Goal: Find specific page/section: Find specific page/section

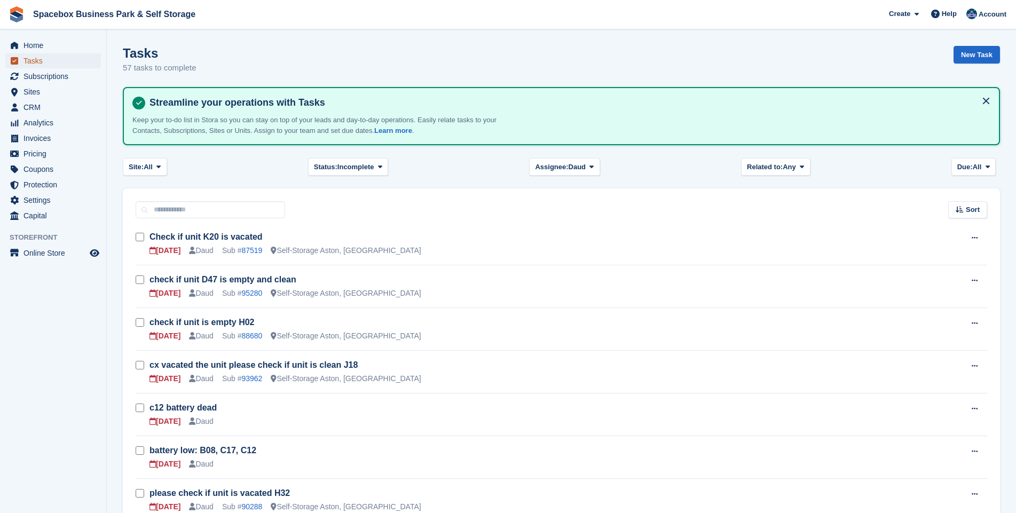
click at [31, 59] on span "Tasks" at bounding box center [55, 60] width 64 height 15
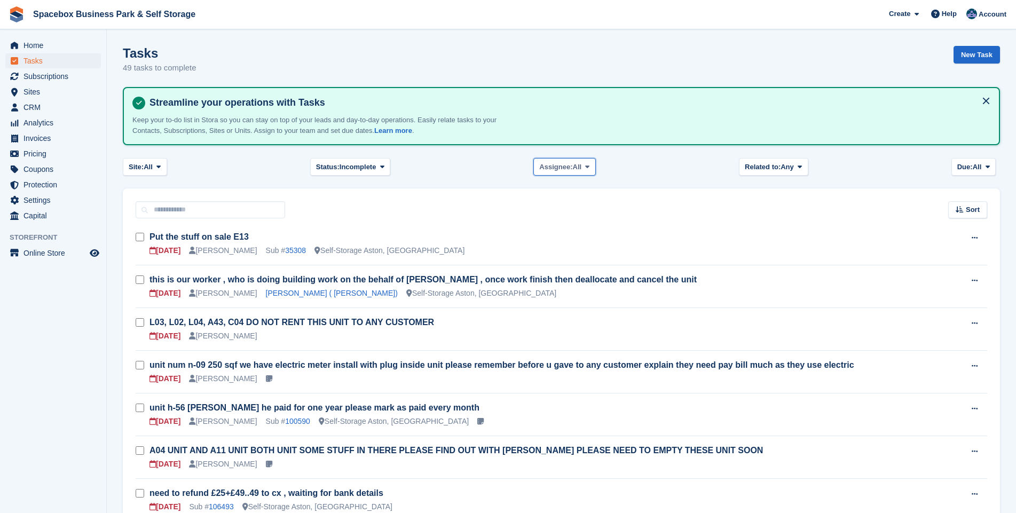
click at [586, 167] on icon at bounding box center [587, 166] width 4 height 7
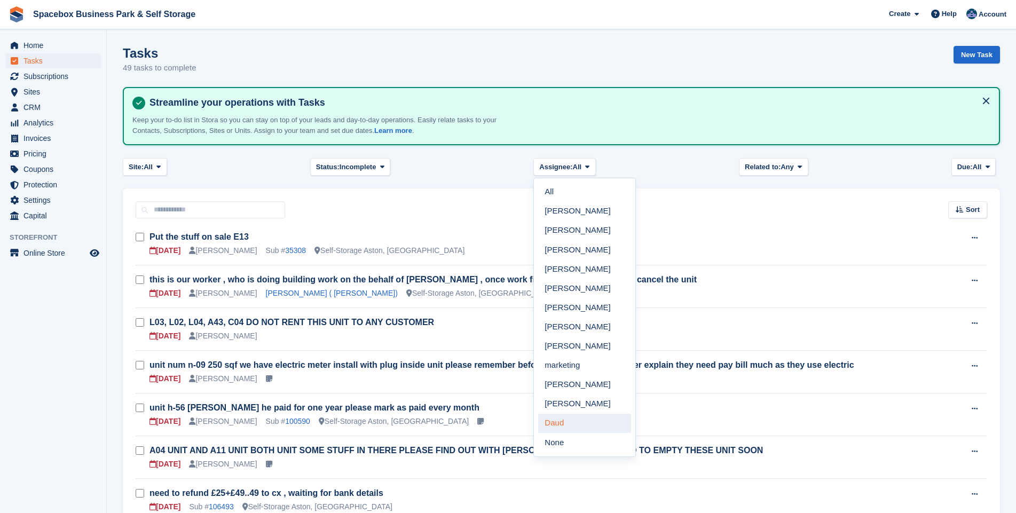
click at [554, 423] on link "Daud" at bounding box center [584, 423] width 93 height 19
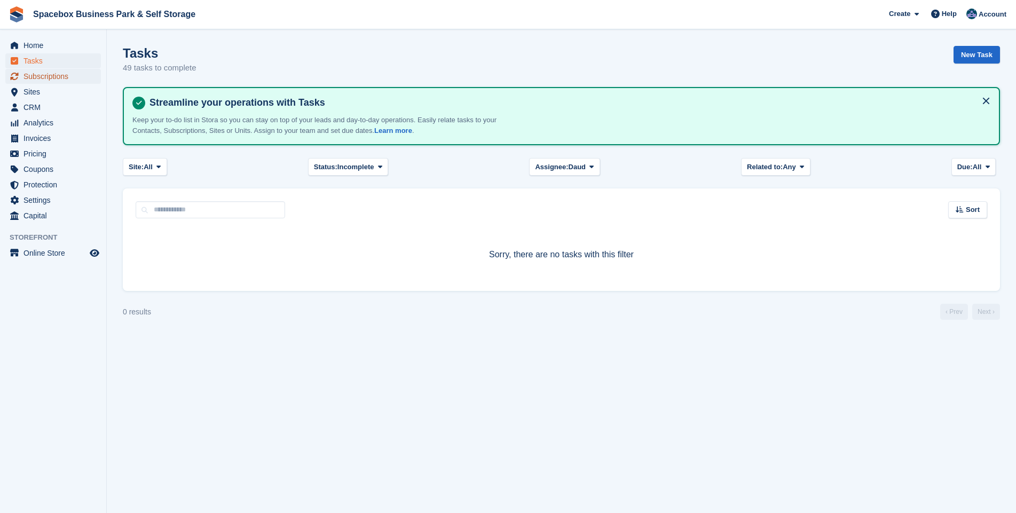
click at [42, 76] on span "Subscriptions" at bounding box center [55, 76] width 64 height 15
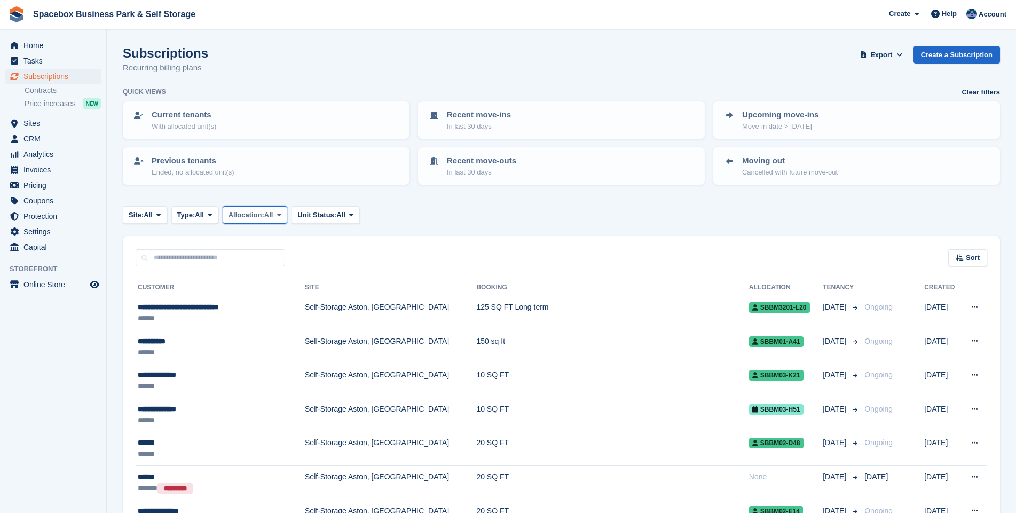
click at [281, 215] on icon at bounding box center [279, 214] width 4 height 7
drag, startPoint x: 283, startPoint y: 215, endPoint x: 289, endPoint y: 214, distance: 6.0
click at [281, 215] on icon at bounding box center [279, 214] width 4 height 7
click at [353, 214] on icon at bounding box center [351, 214] width 4 height 7
click at [328, 280] on link "Overlocked" at bounding box center [342, 278] width 93 height 19
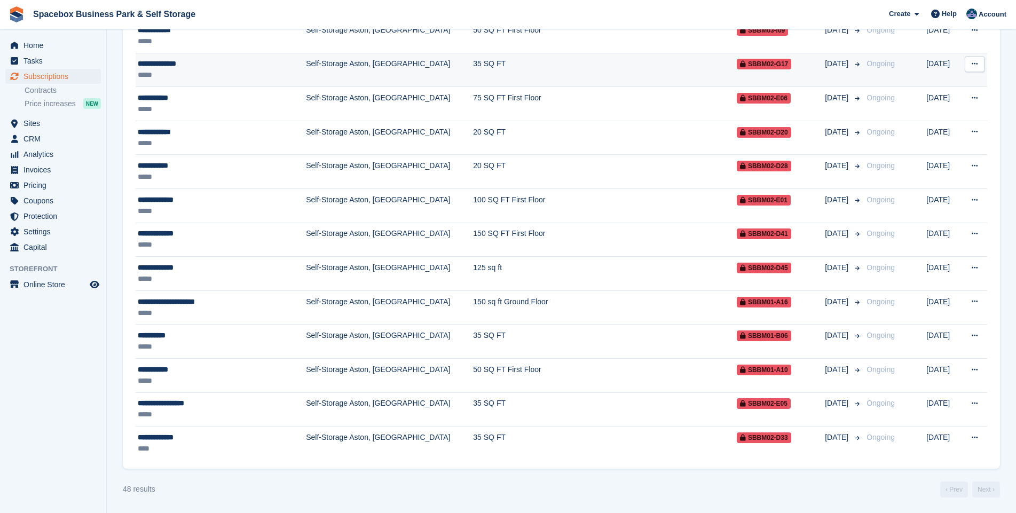
scroll to position [1466, 0]
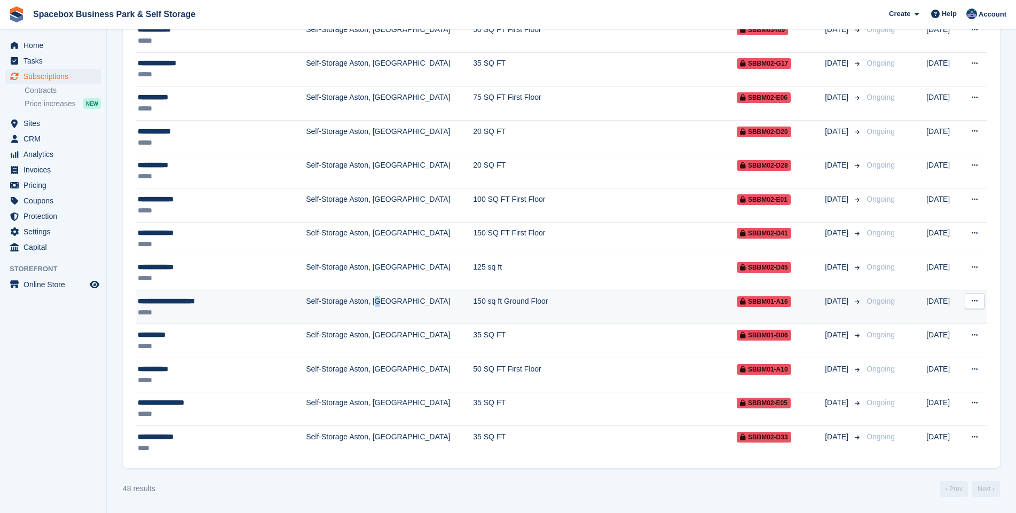
click at [356, 301] on td "Self-Storage Aston, [GEOGRAPHIC_DATA]" at bounding box center [389, 307] width 167 height 34
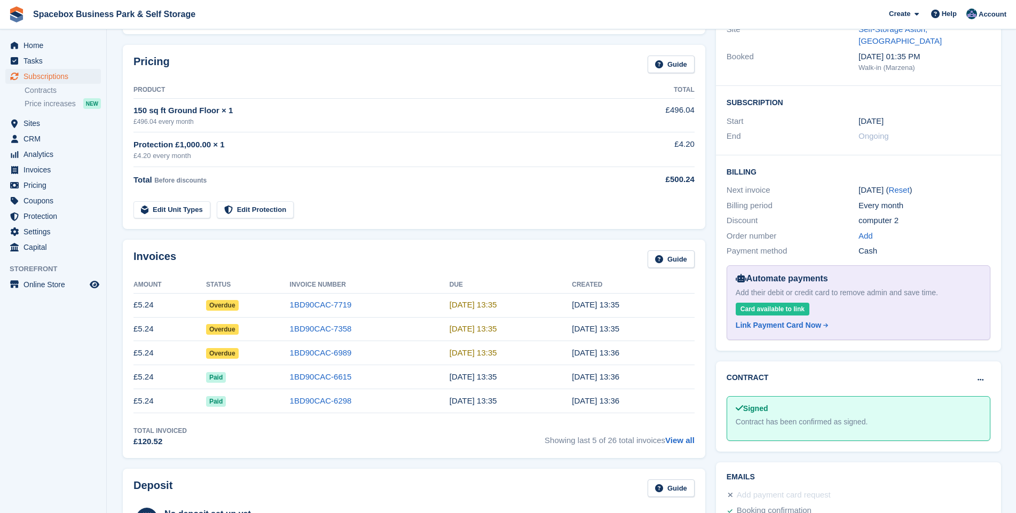
scroll to position [154, 0]
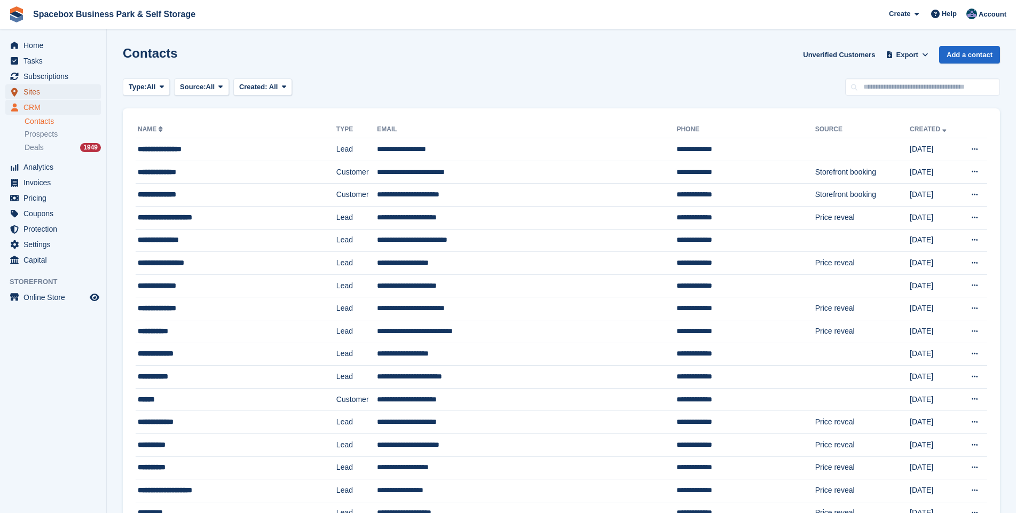
click at [35, 92] on span "Sites" at bounding box center [55, 91] width 64 height 15
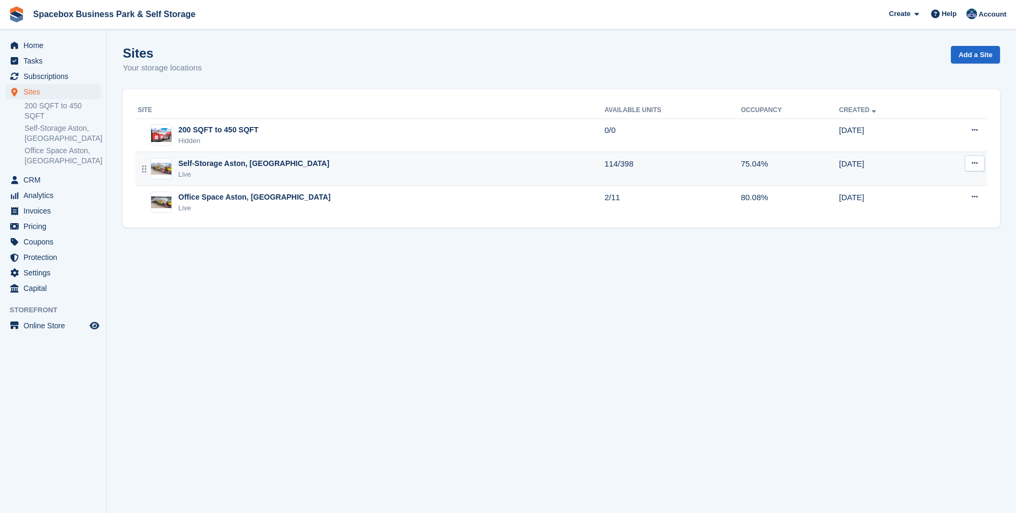
click at [221, 171] on div "Live" at bounding box center [253, 174] width 151 height 11
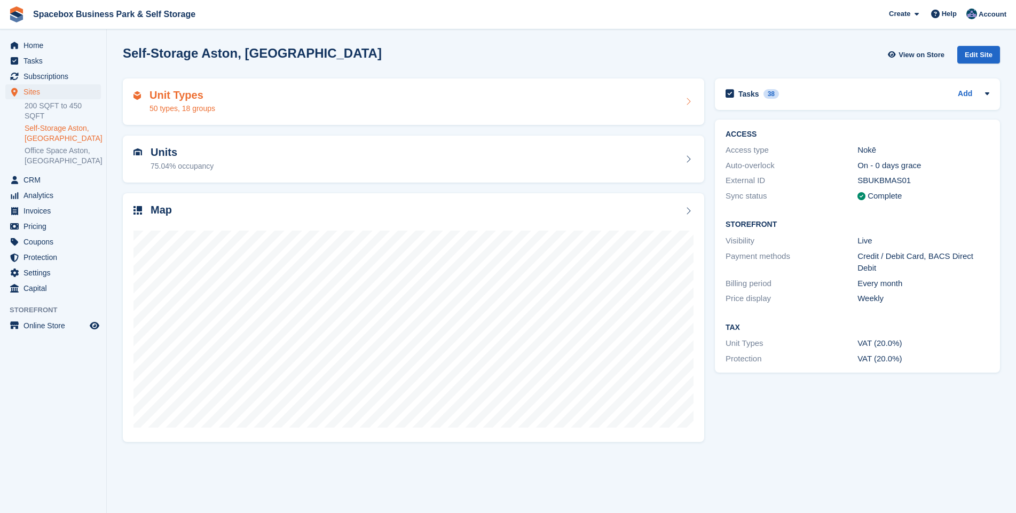
click at [183, 107] on div "50 types, 18 groups" at bounding box center [183, 108] width 66 height 11
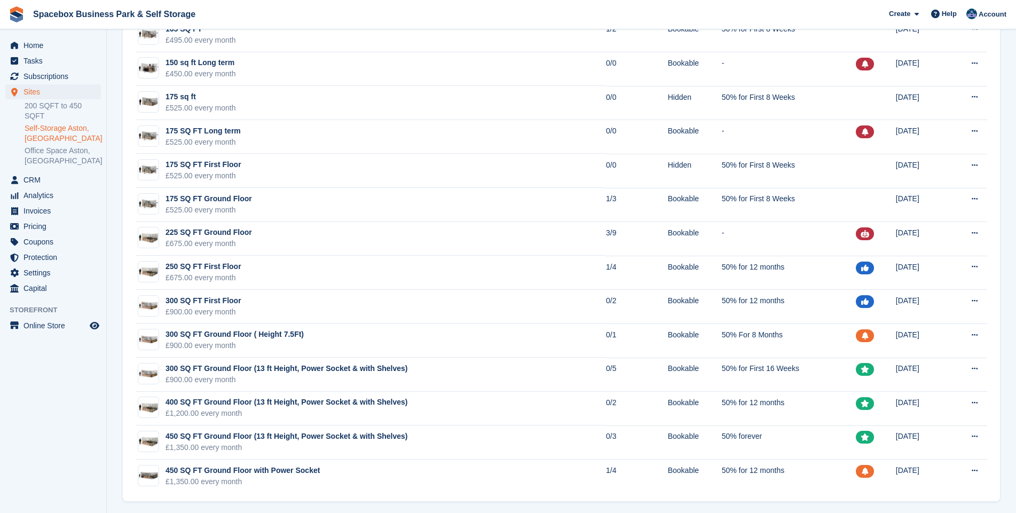
scroll to position [1386, 0]
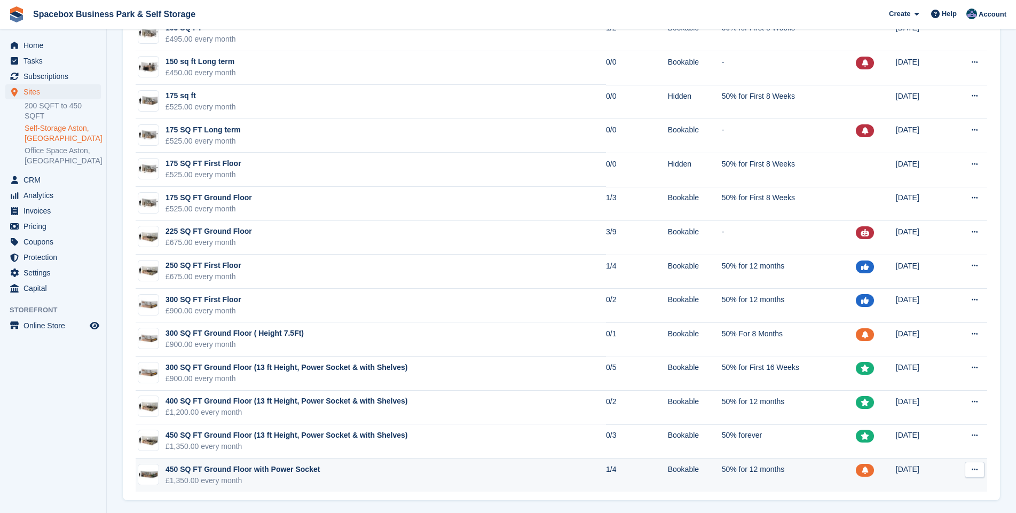
click at [268, 468] on div "450 SQ FT Ground Floor with Power Socket" at bounding box center [243, 469] width 154 height 11
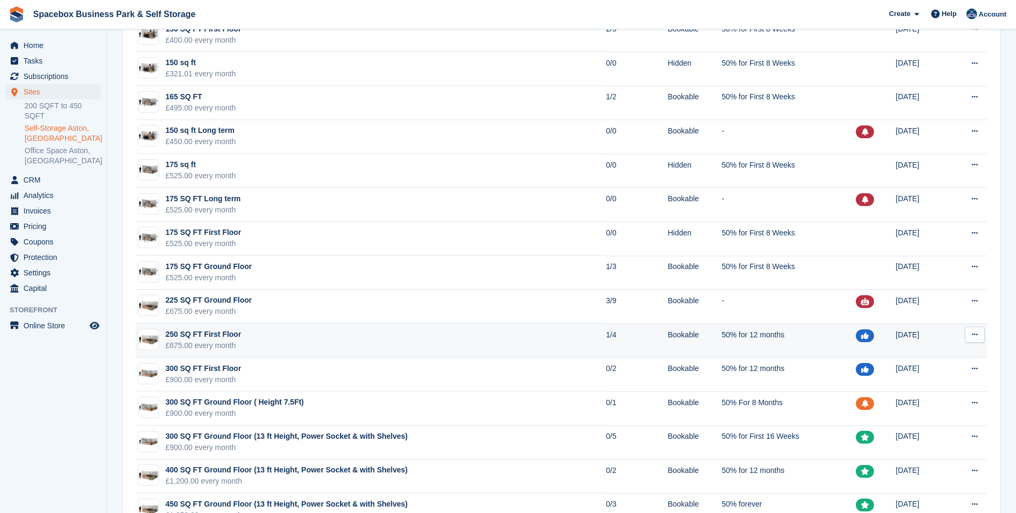
scroll to position [1232, 0]
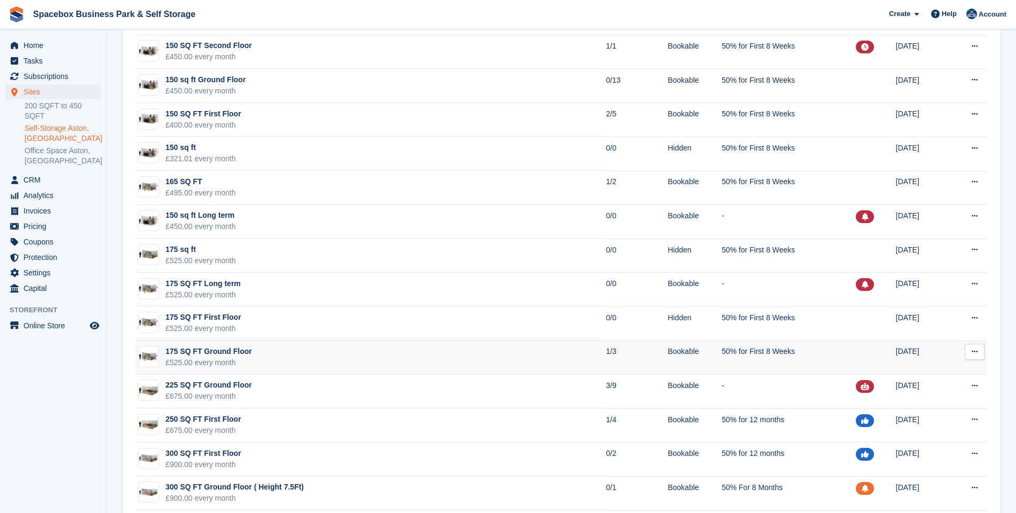
click at [336, 360] on td "175 SQ FT Ground Floor £525.00 every month" at bounding box center [371, 358] width 470 height 34
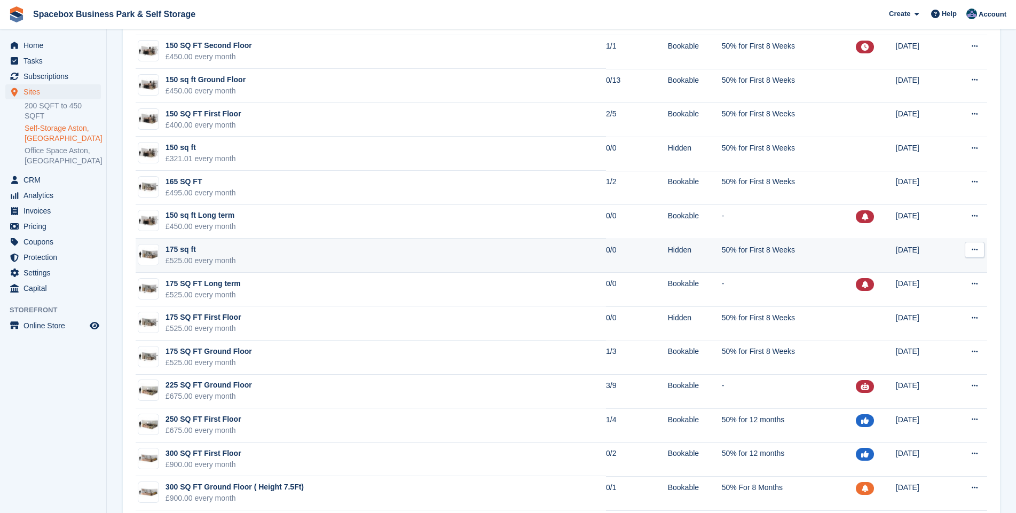
scroll to position [1155, 0]
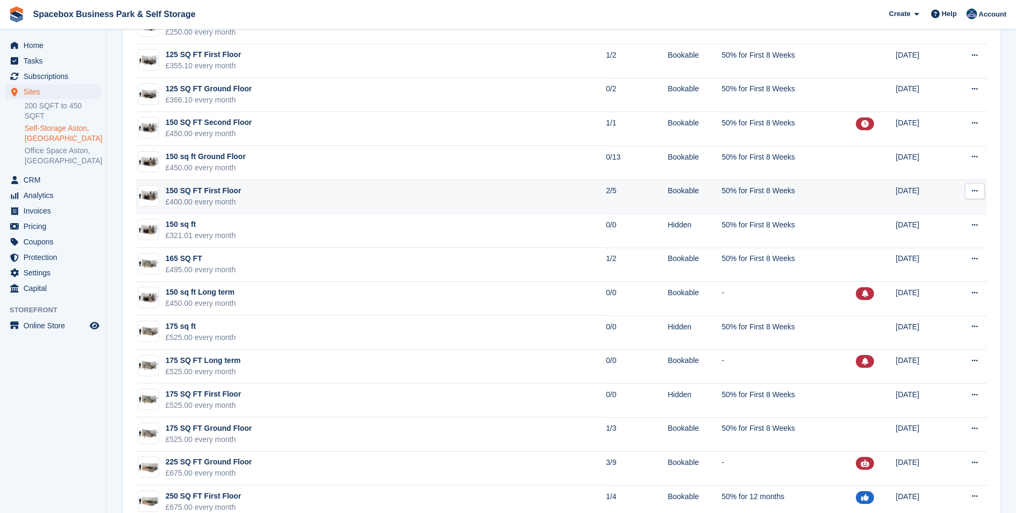
click at [358, 196] on td "150 SQ FT First Floor £400.00 every month" at bounding box center [371, 197] width 470 height 34
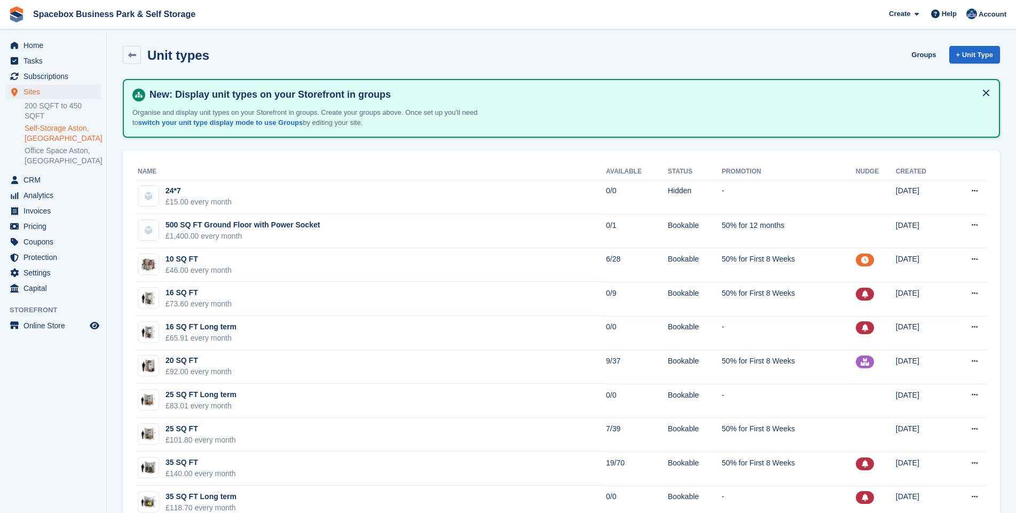
scroll to position [1162, 0]
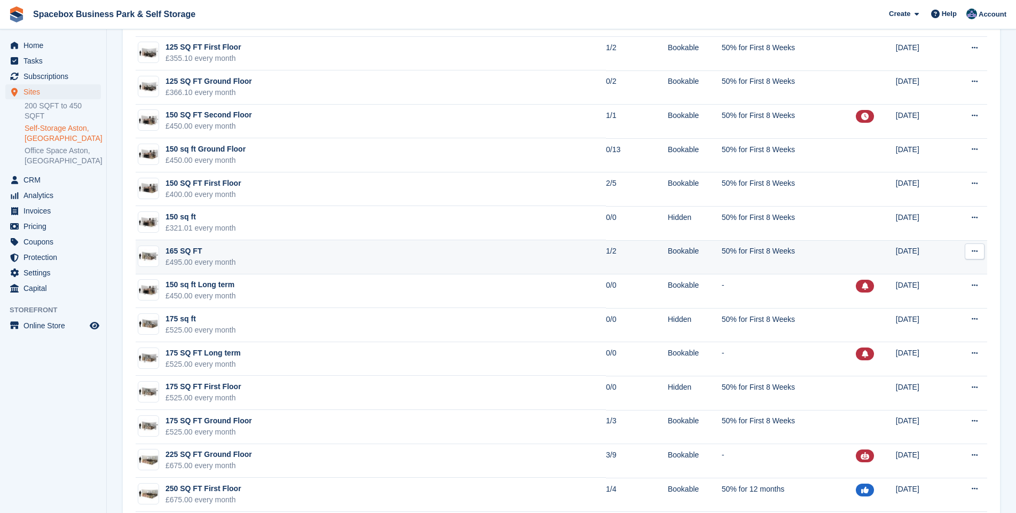
click at [301, 251] on td "165 SQ FT £495.00 every month" at bounding box center [371, 257] width 470 height 34
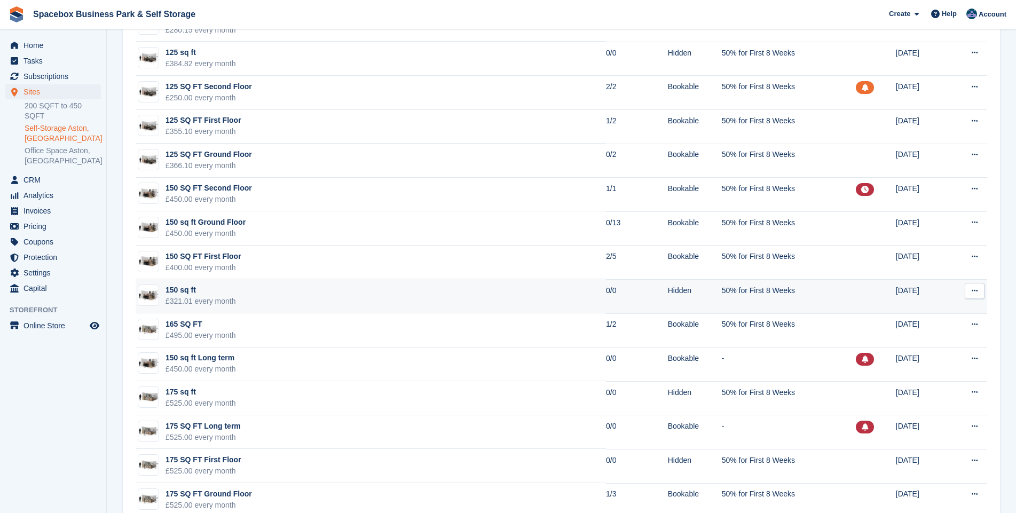
scroll to position [1089, 0]
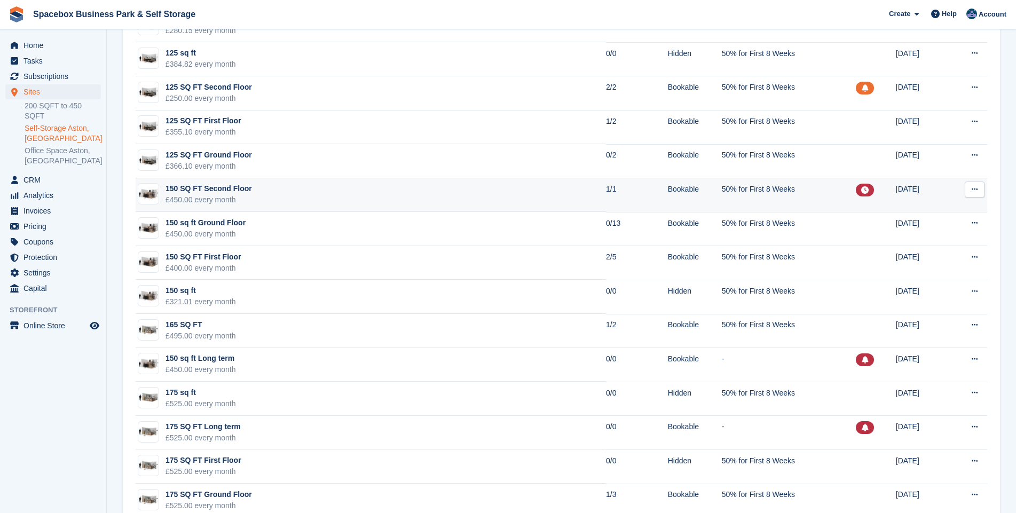
click at [303, 195] on td "150 SQ FT Second Floor £450.00 every month" at bounding box center [371, 195] width 470 height 34
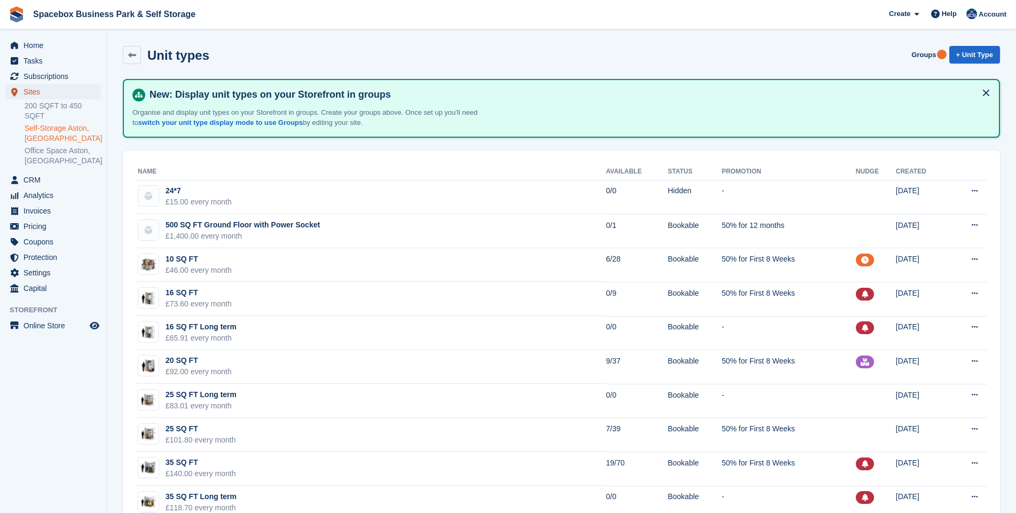
click at [30, 92] on span "Sites" at bounding box center [55, 91] width 64 height 15
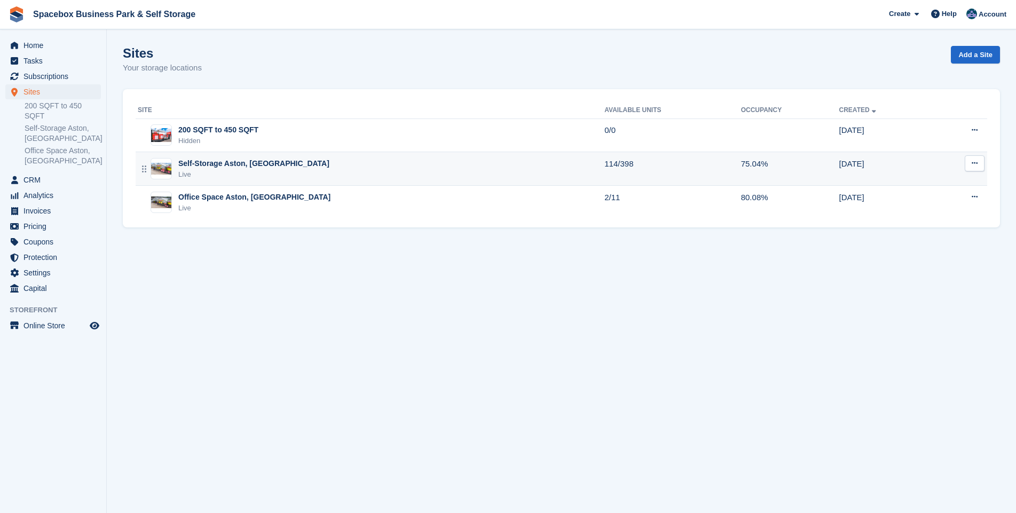
click at [207, 170] on div "Live" at bounding box center [253, 174] width 151 height 11
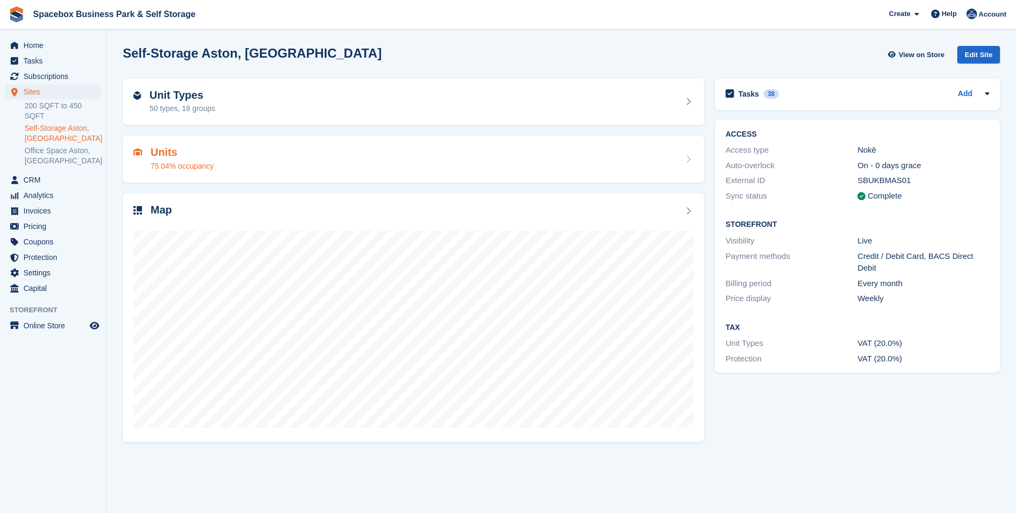
click at [167, 156] on h2 "Units" at bounding box center [182, 152] width 63 height 12
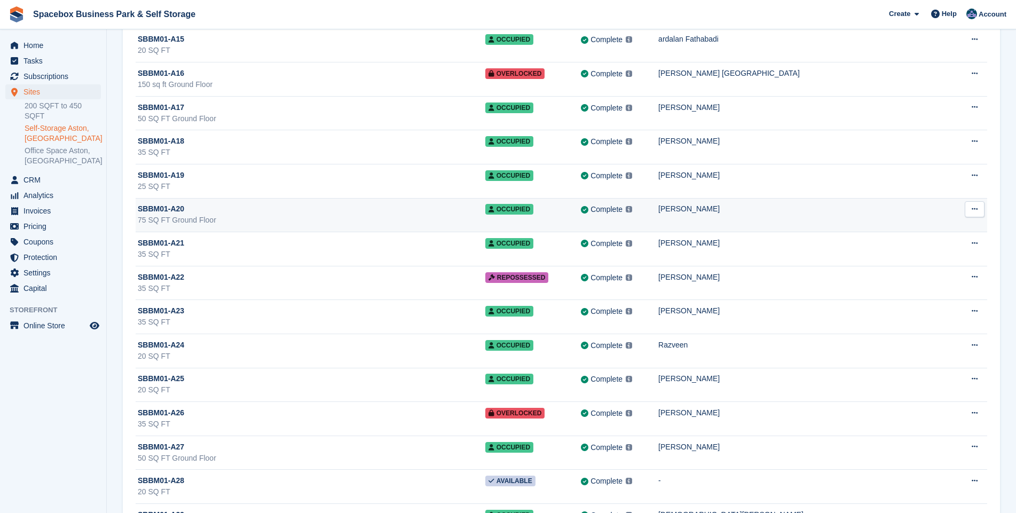
scroll to position [616, 0]
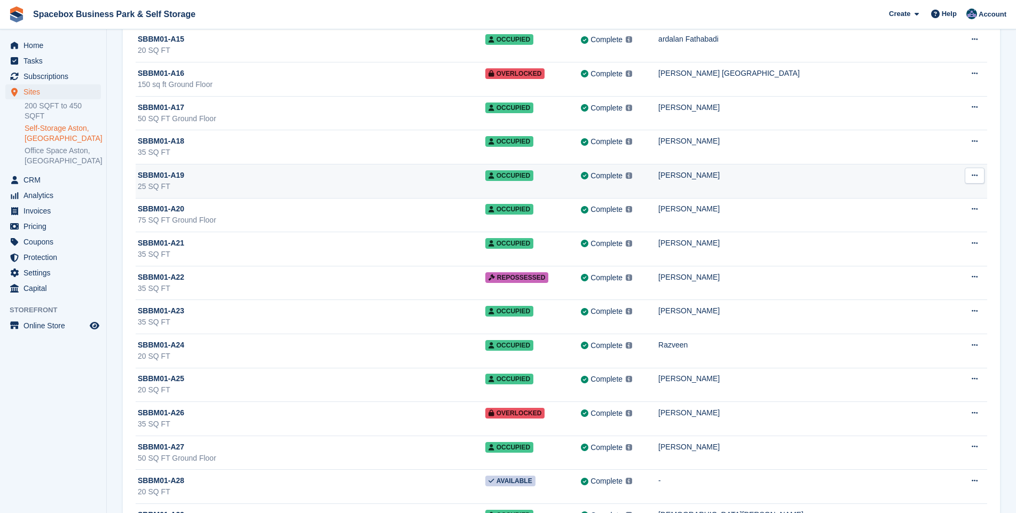
click at [326, 182] on div "25 SQ FT" at bounding box center [312, 186] width 348 height 11
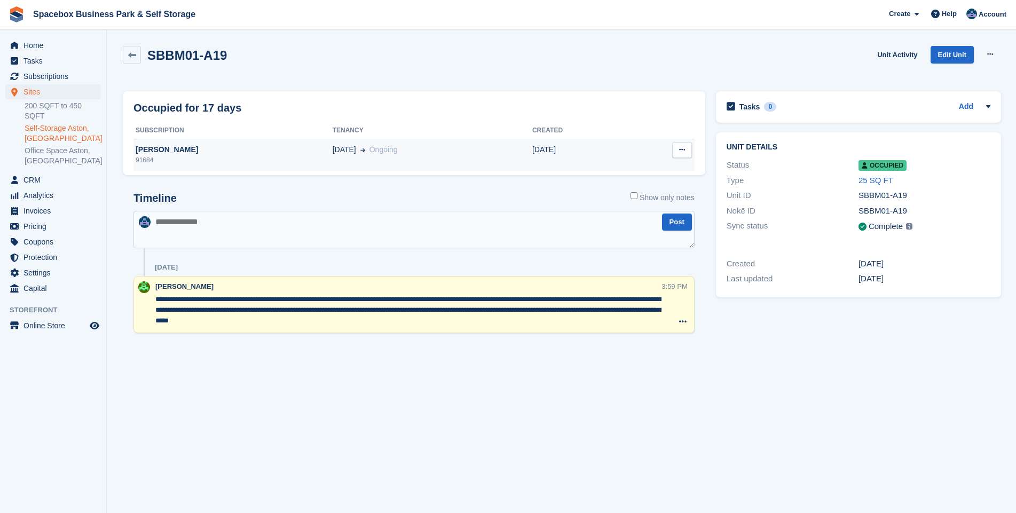
click at [220, 157] on div "91684" at bounding box center [232, 160] width 199 height 10
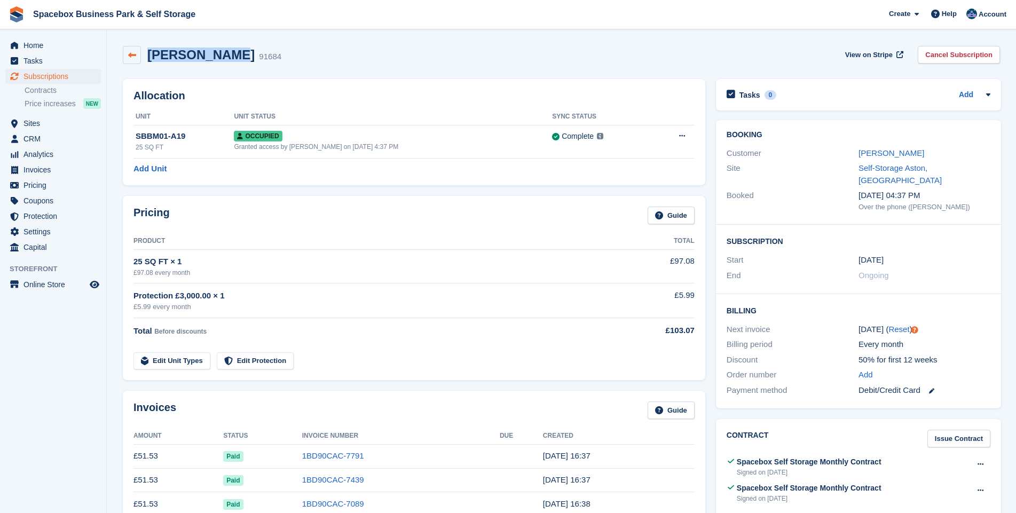
drag, startPoint x: 224, startPoint y: 57, endPoint x: 129, endPoint y: 58, distance: 95.1
click at [129, 58] on div "[PERSON_NAME] 91684" at bounding box center [202, 55] width 159 height 18
